Goal: Information Seeking & Learning: Learn about a topic

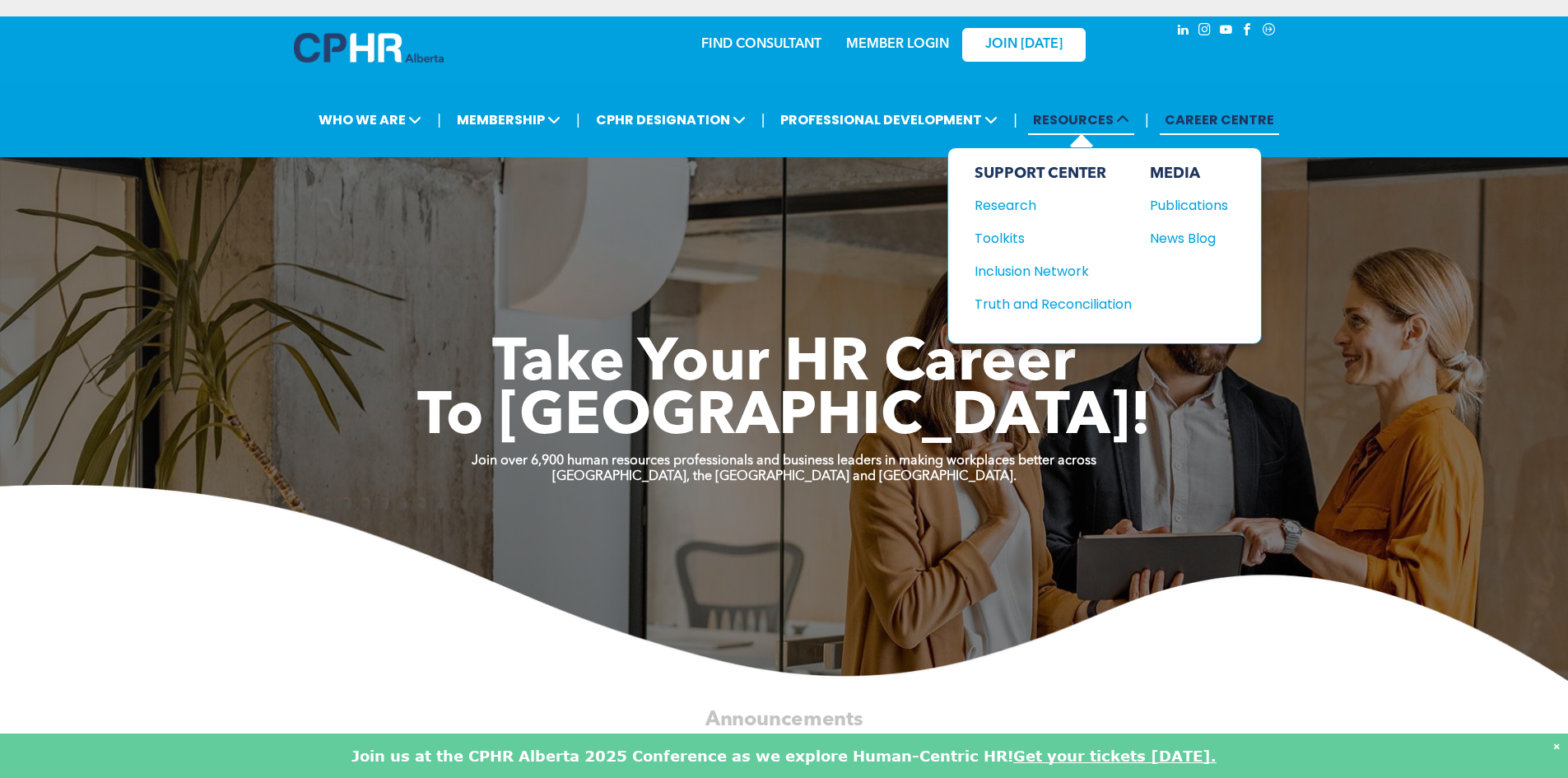
click at [1115, 125] on span at bounding box center [1121, 120] width 15 height 19
click at [1193, 239] on div "News Blog" at bounding box center [1185, 238] width 71 height 21
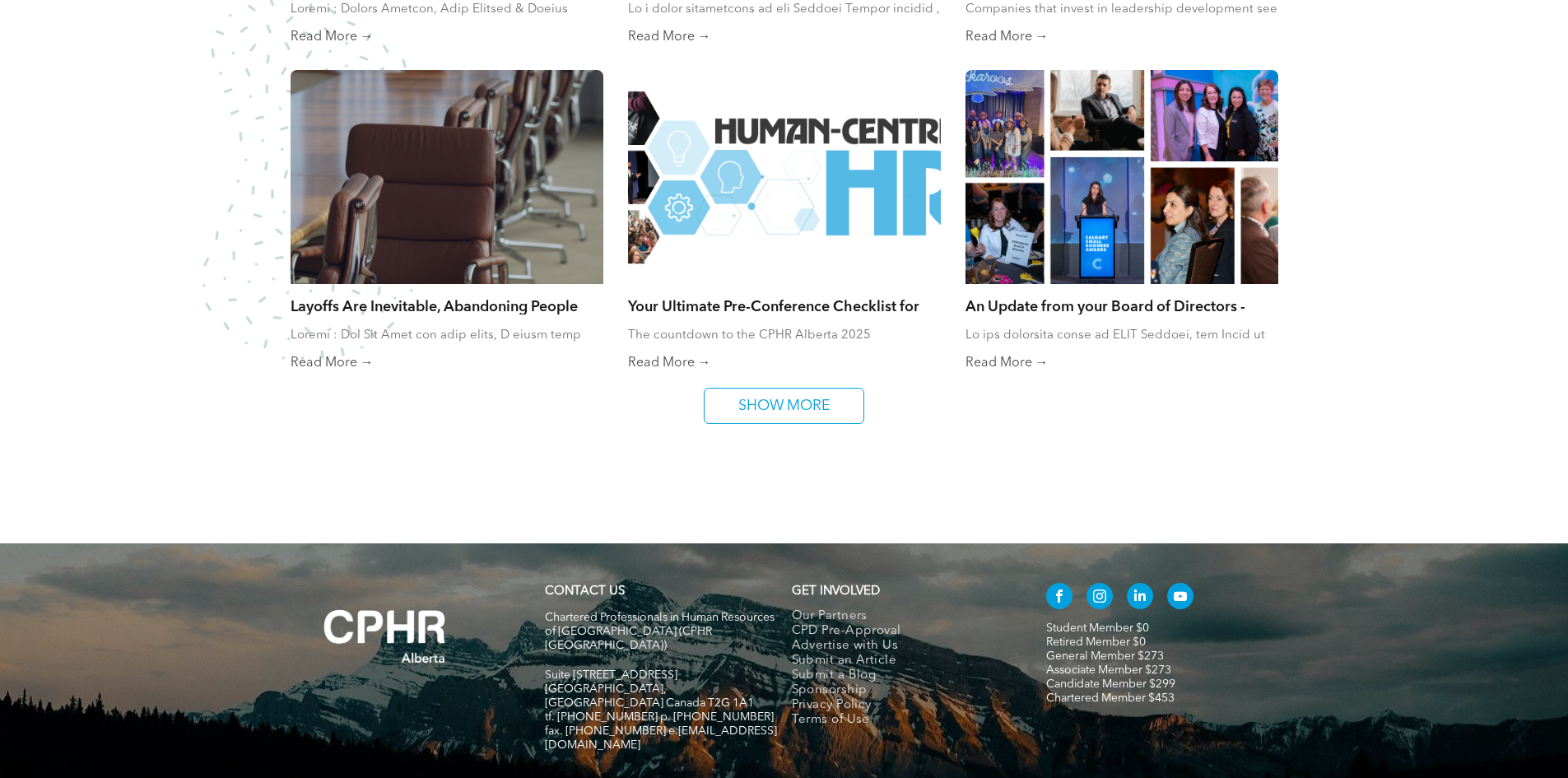
scroll to position [1152, 0]
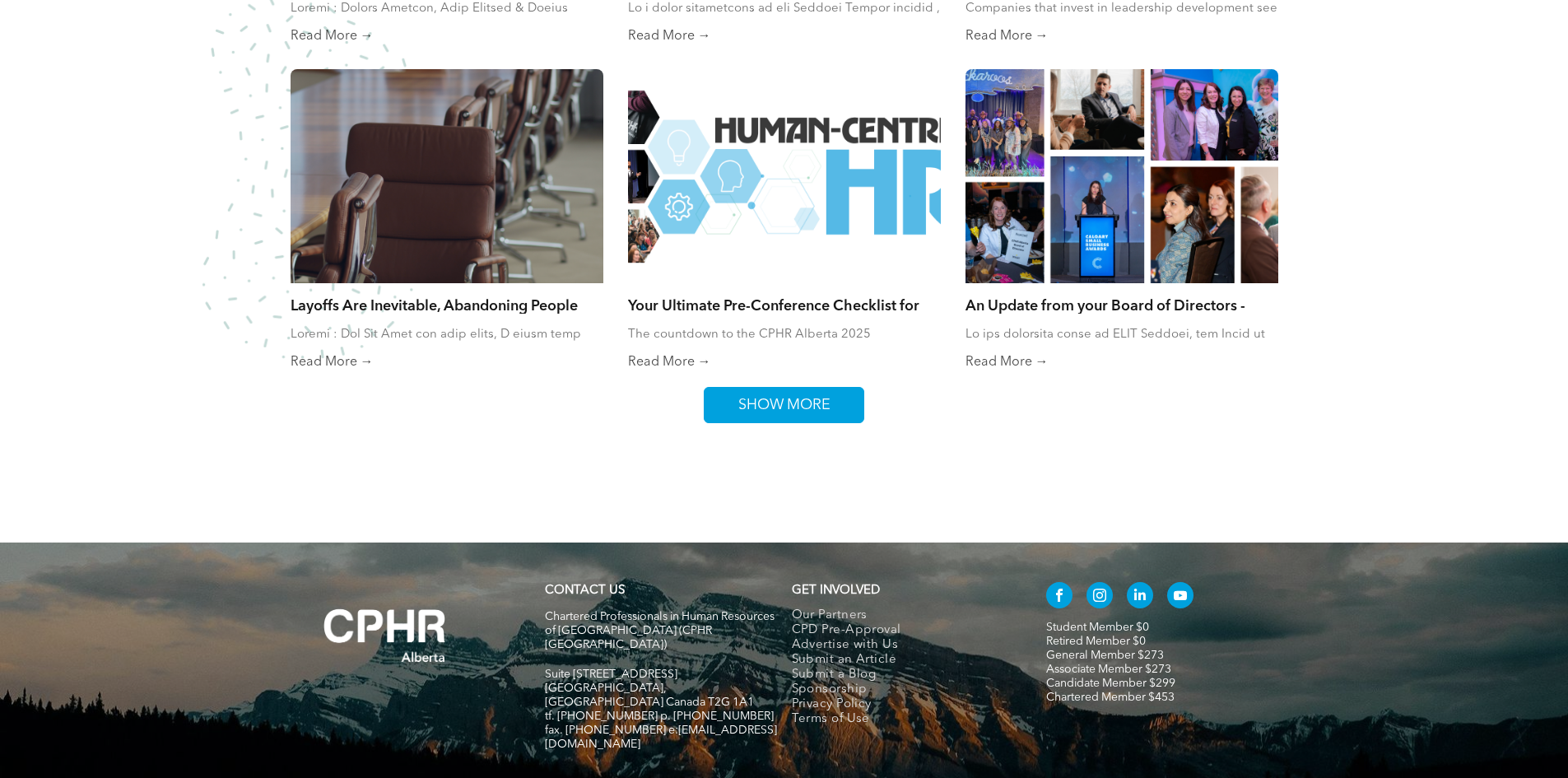
click at [817, 420] on span "SHOW MORE" at bounding box center [784, 405] width 104 height 34
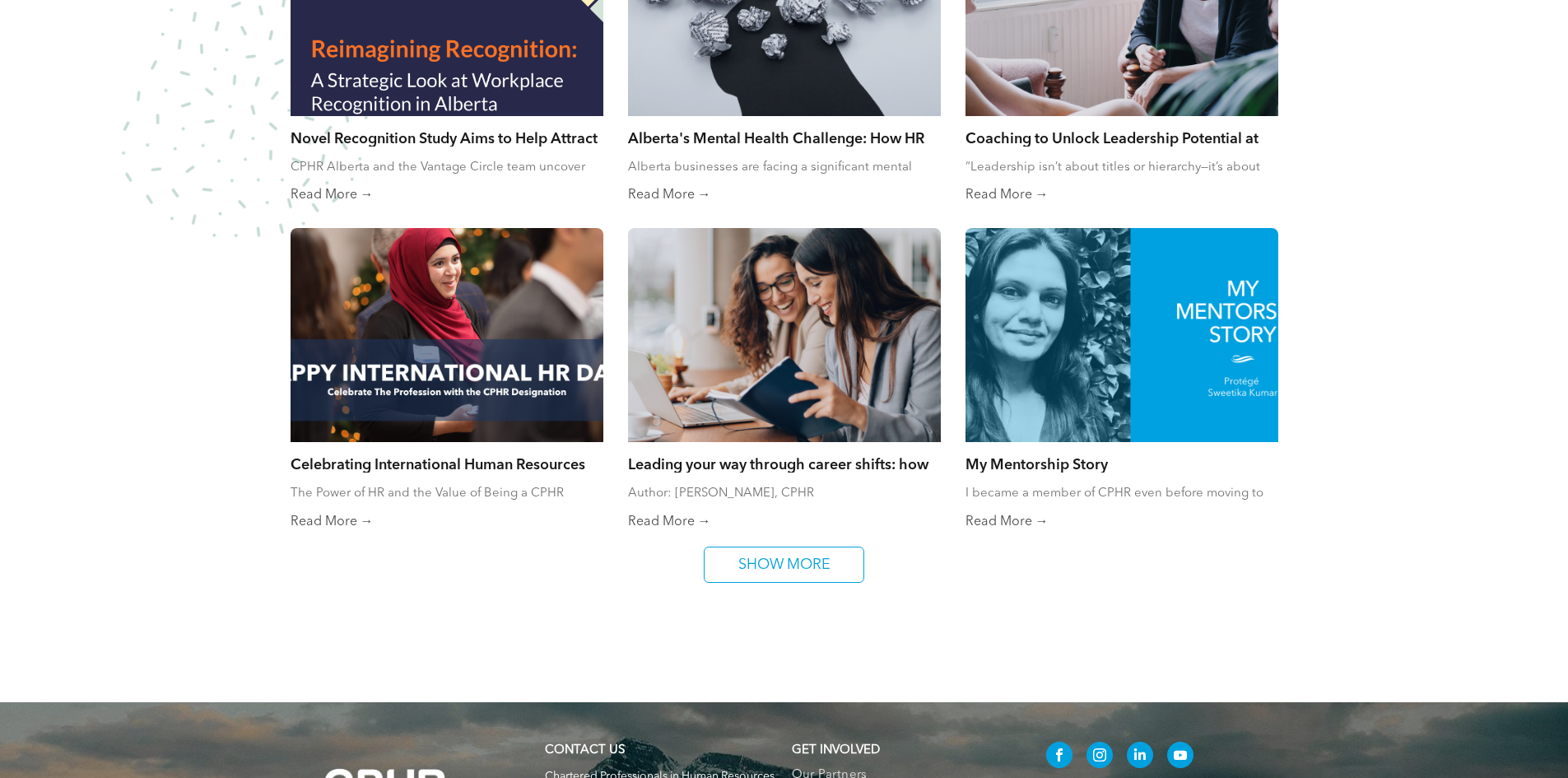
scroll to position [1646, 0]
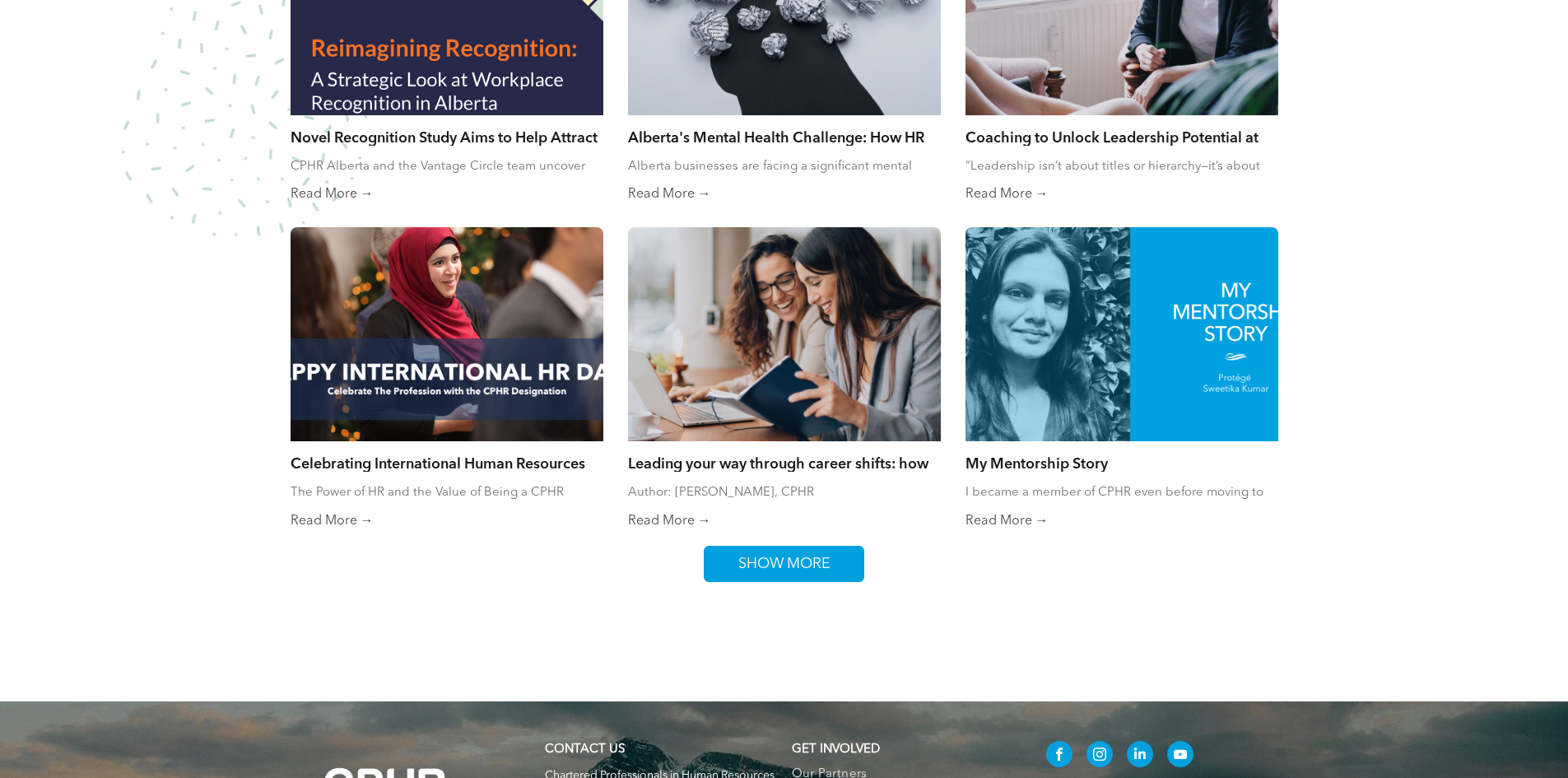
click at [843, 556] on link "SHOW MORE" at bounding box center [783, 564] width 160 height 36
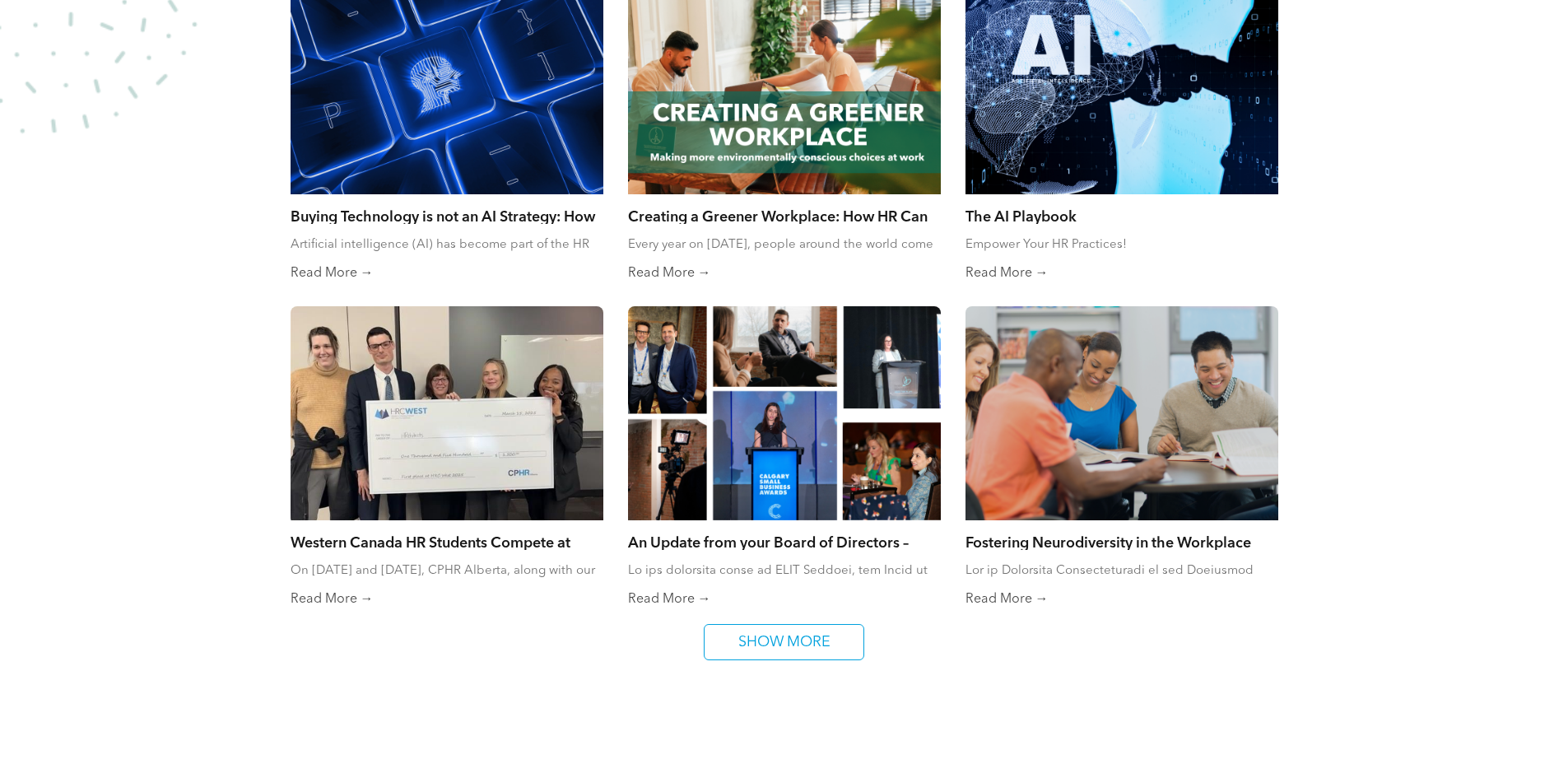
scroll to position [2305, 0]
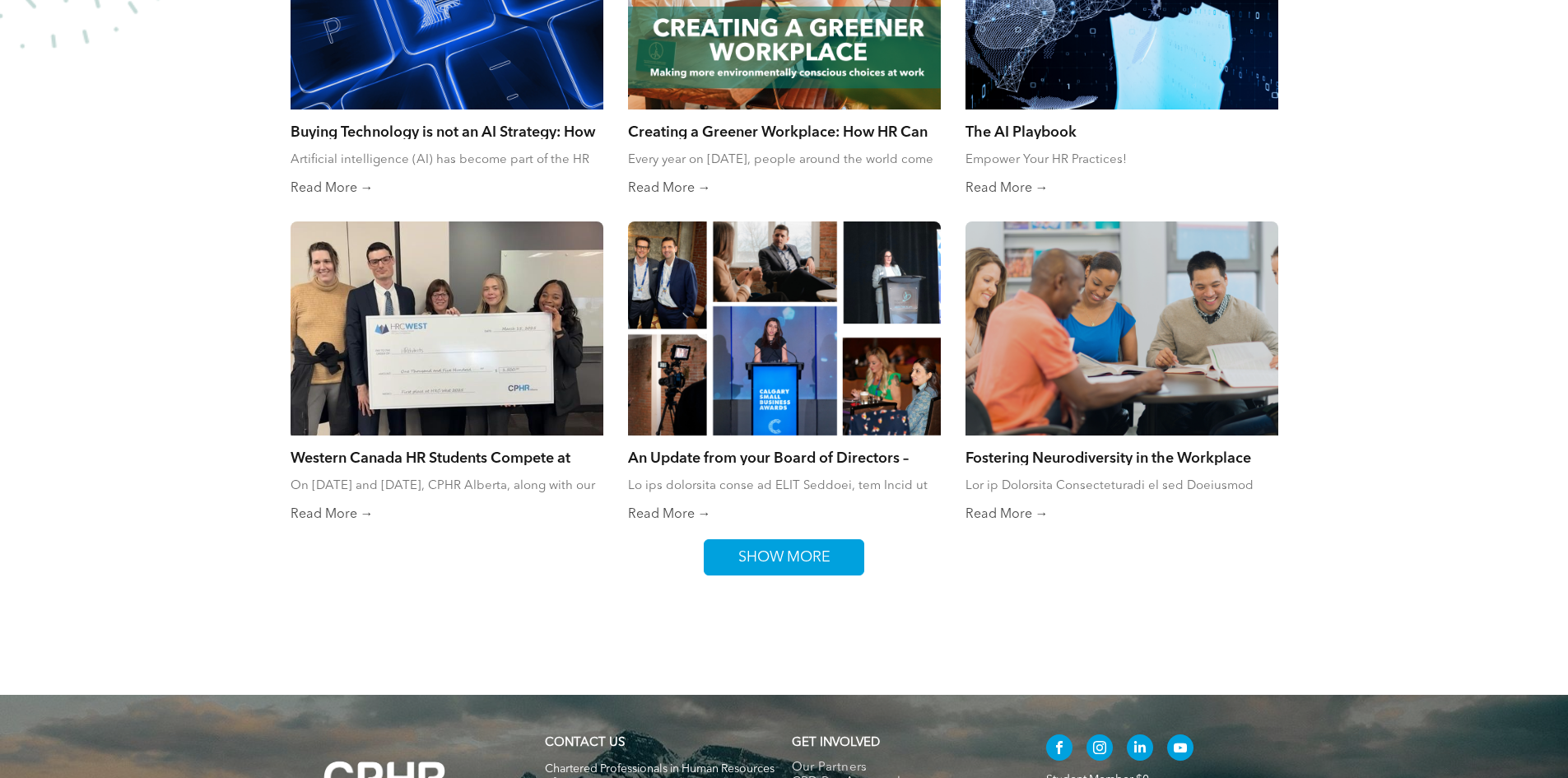
click at [748, 559] on span "SHOW MORE" at bounding box center [784, 557] width 104 height 34
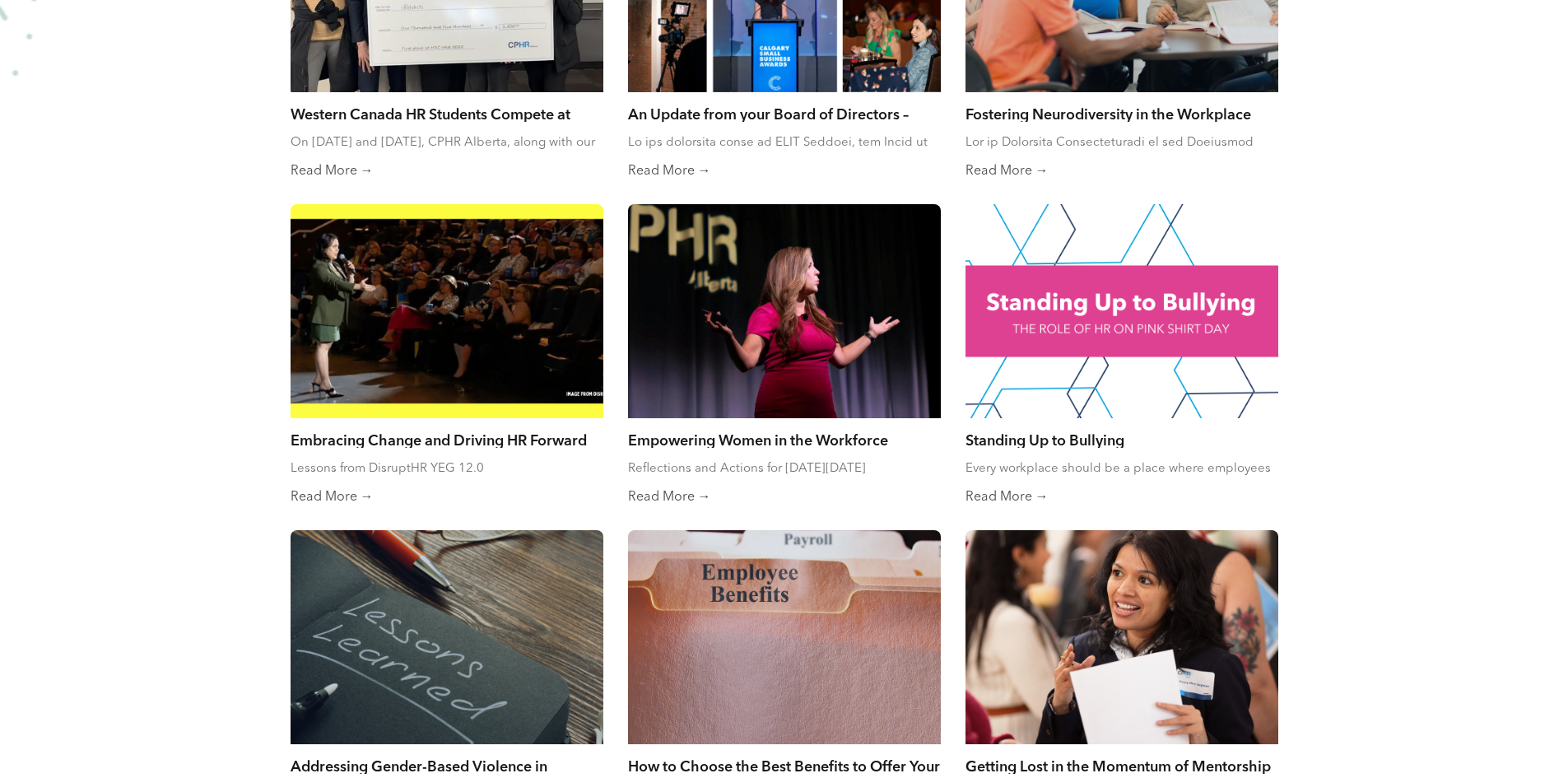
scroll to position [2798, 0]
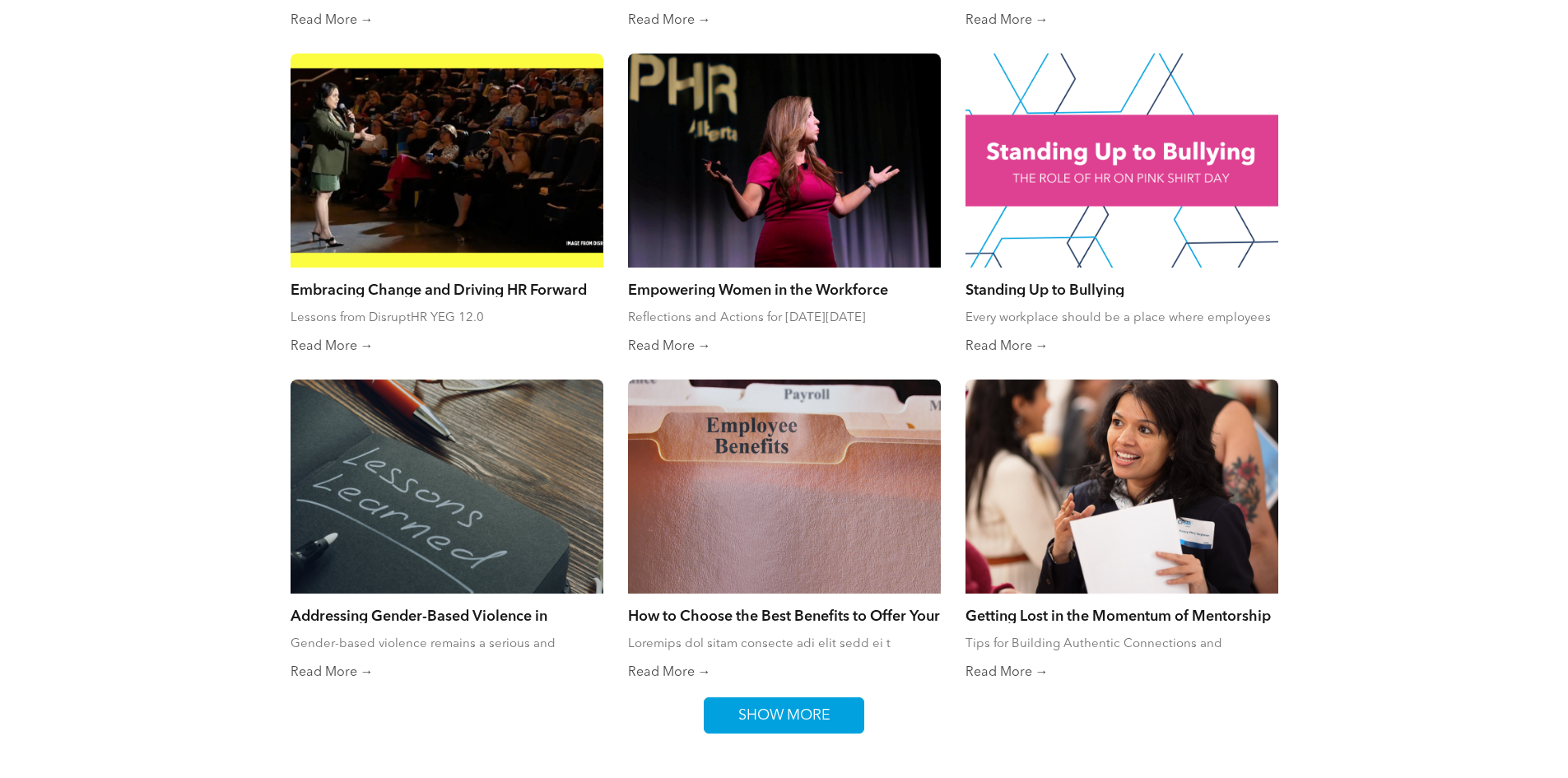
click at [801, 711] on span "SHOW MORE" at bounding box center [784, 715] width 104 height 34
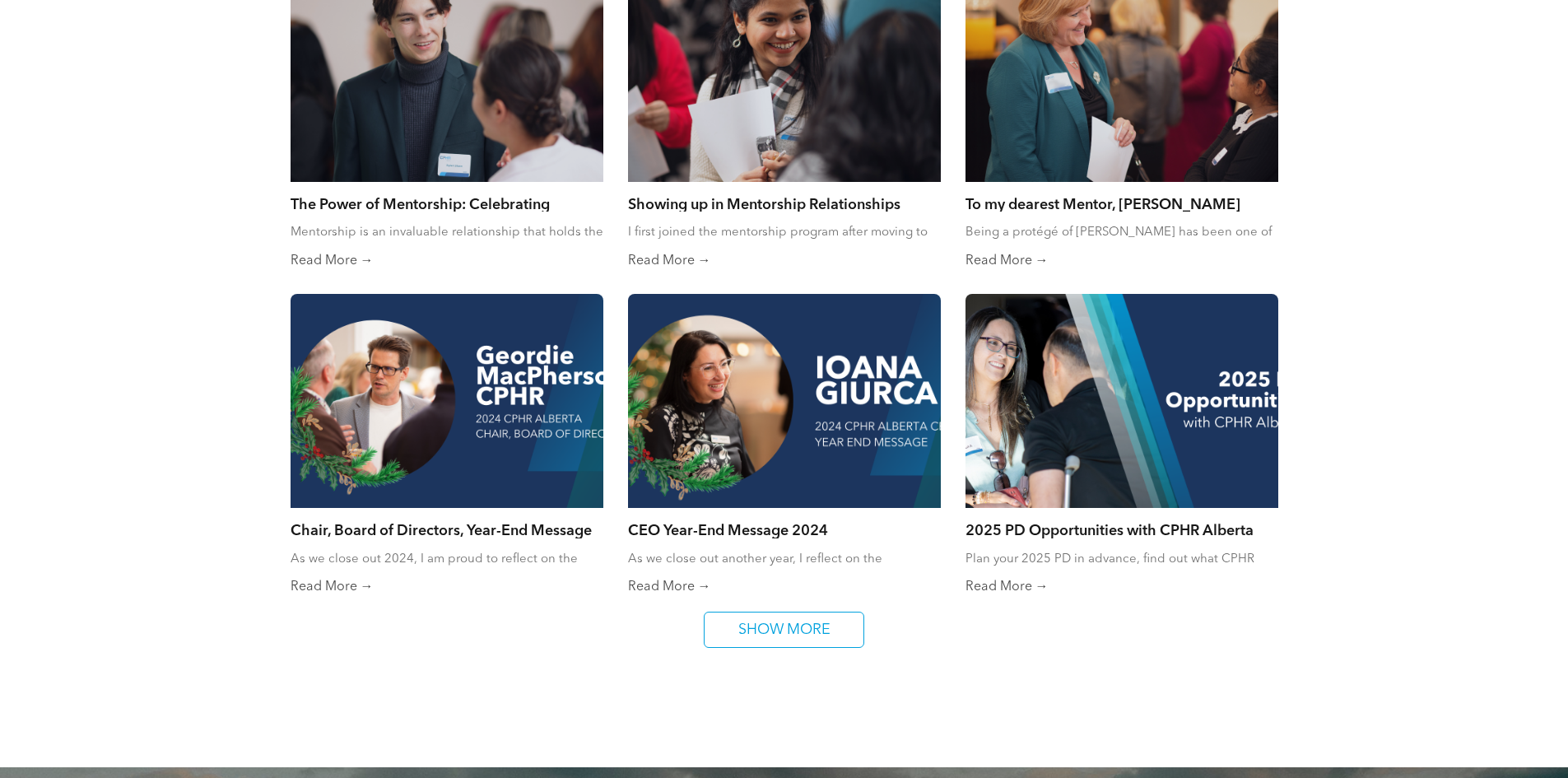
scroll to position [3539, 0]
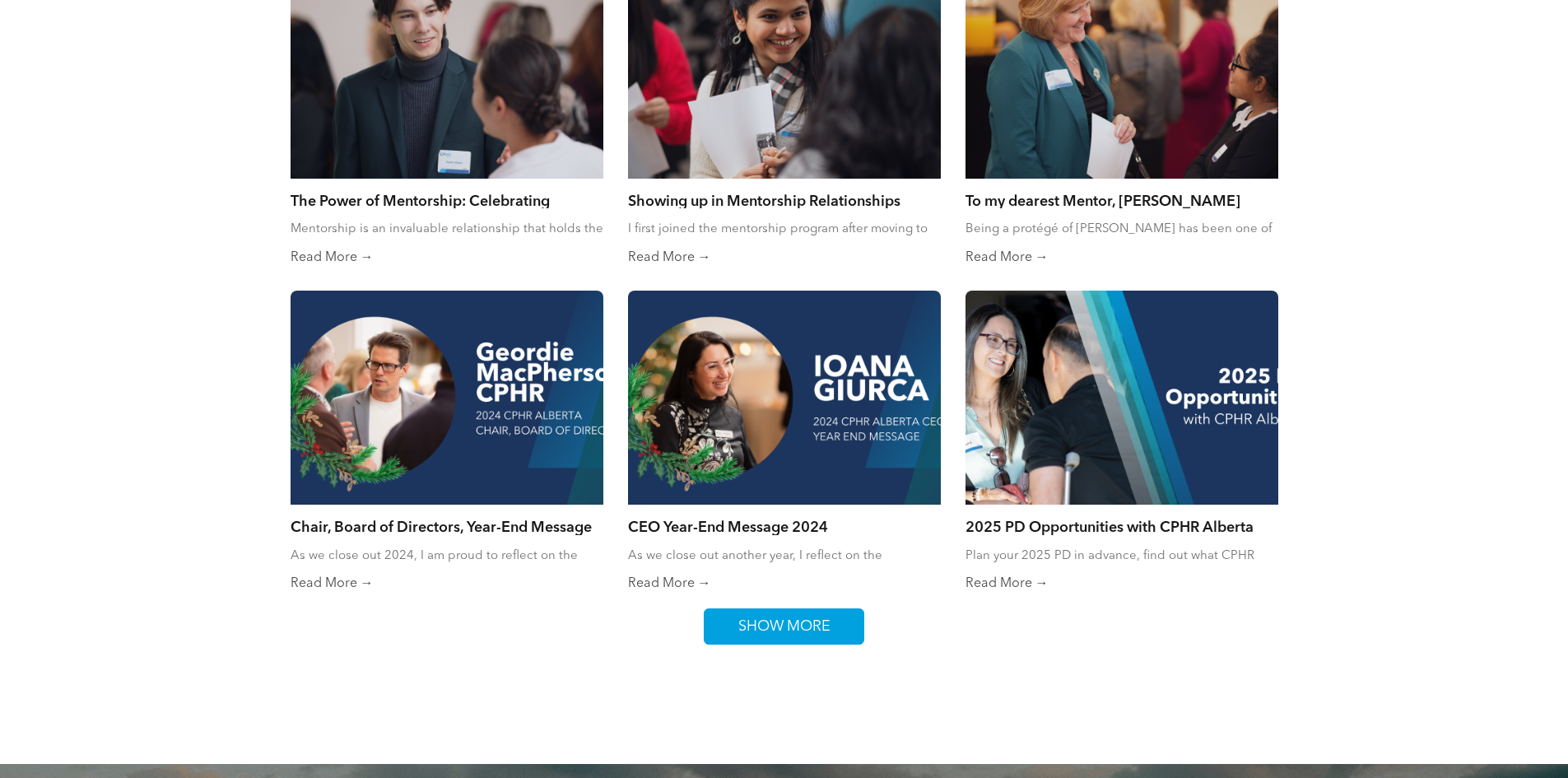
click at [770, 630] on span "SHOW MORE" at bounding box center [784, 626] width 104 height 34
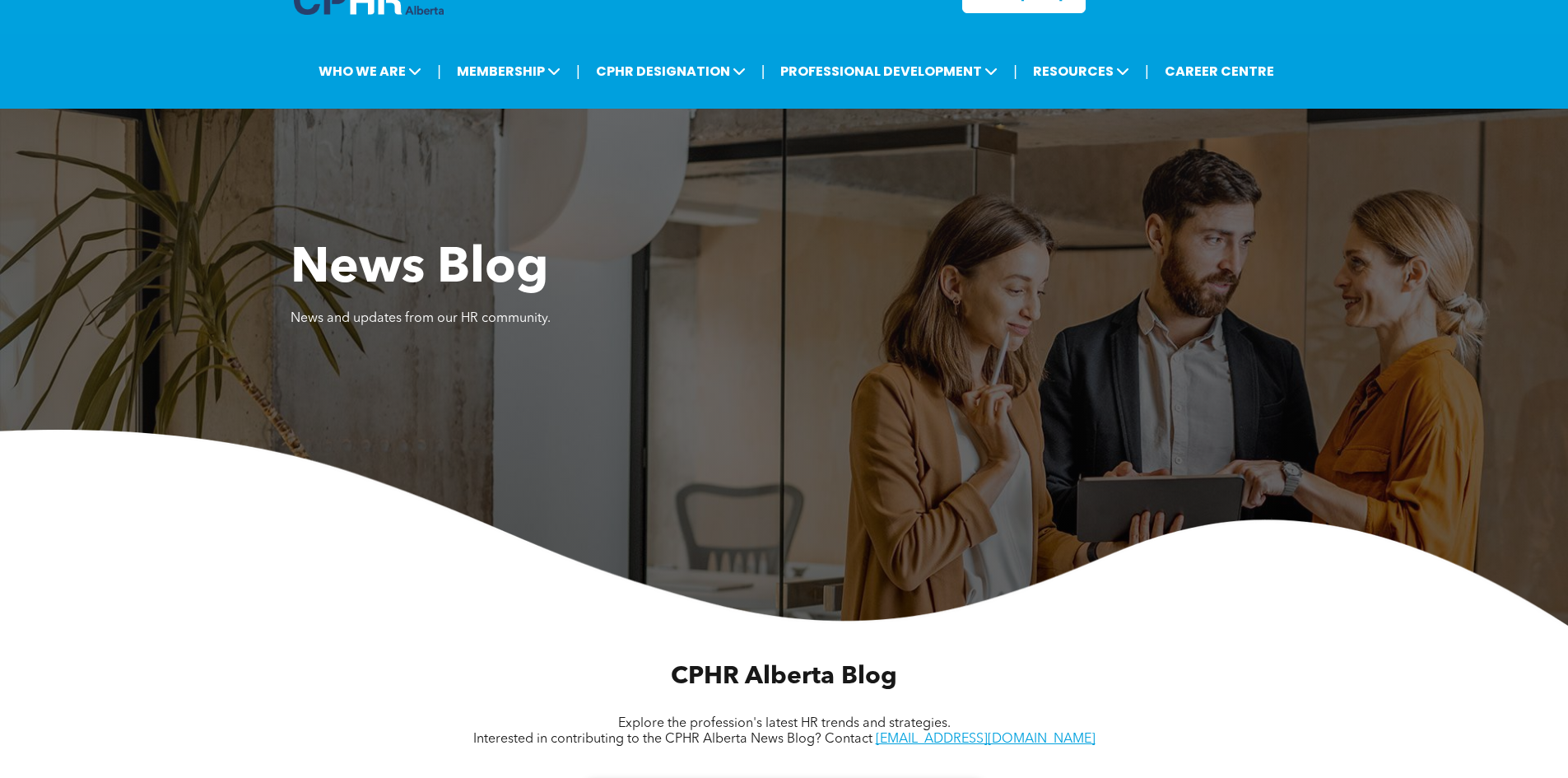
scroll to position [0, 0]
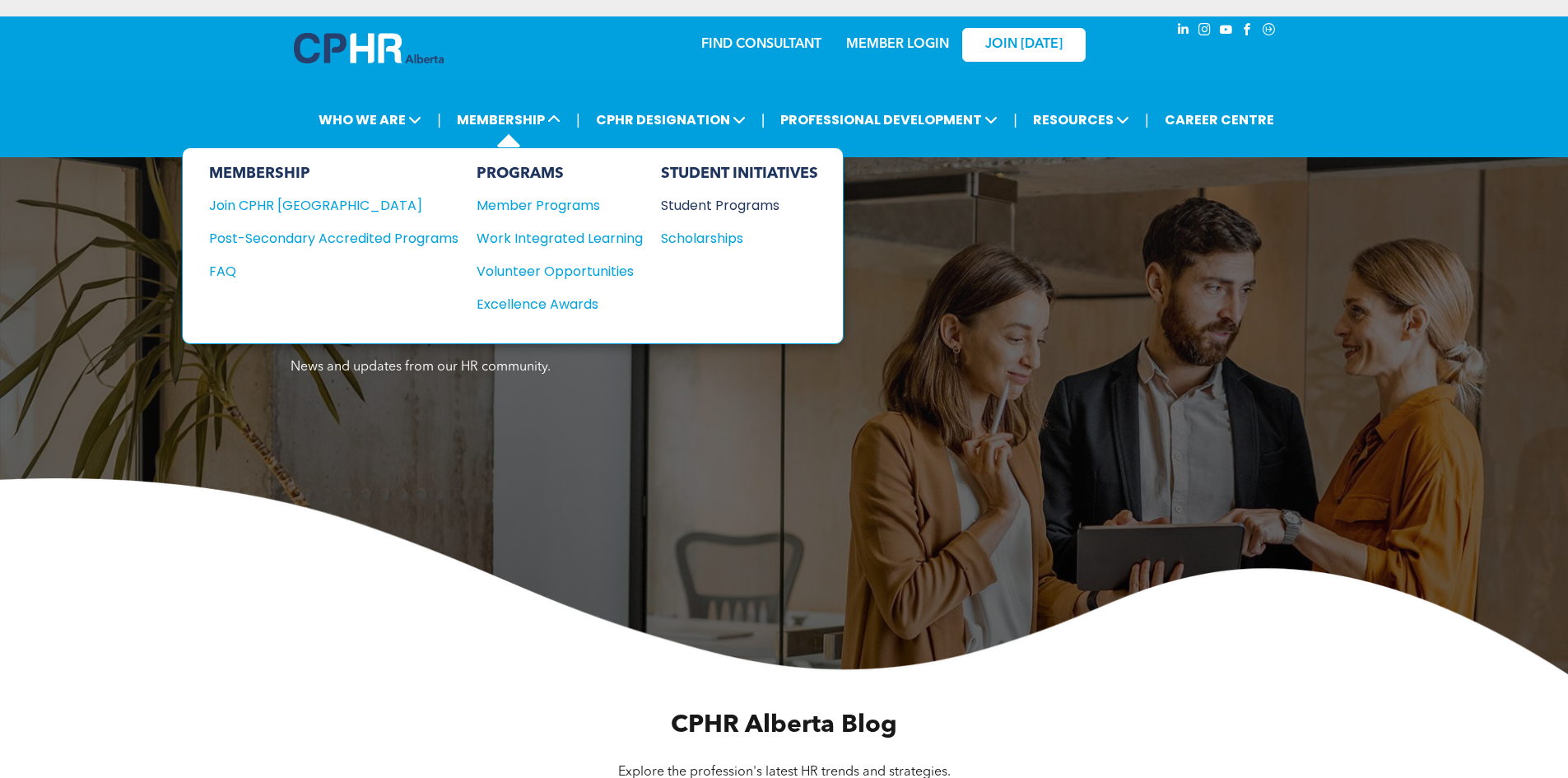
click at [691, 201] on div "Student Programs" at bounding box center [731, 205] width 142 height 21
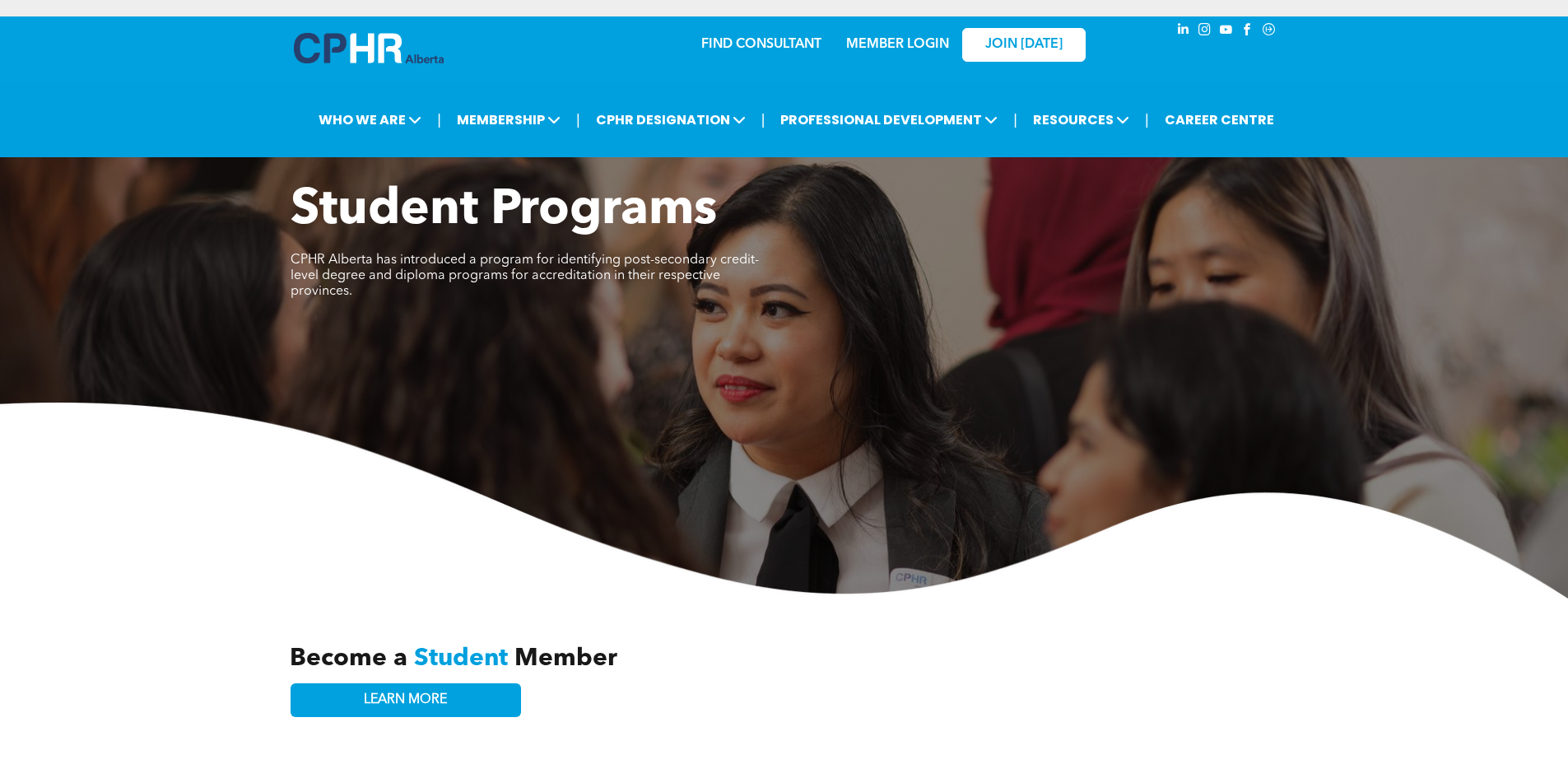
click at [935, 50] on link "MEMBER LOGIN" at bounding box center [897, 44] width 103 height 13
